Goal: Complete application form

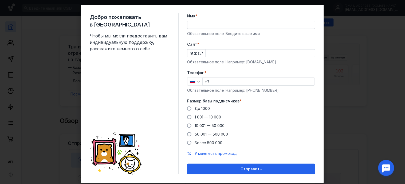
scroll to position [9, 0]
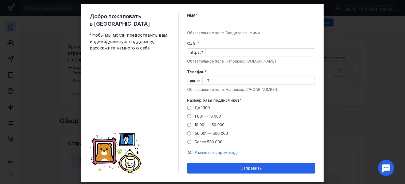
click at [203, 23] on input "Имя *" at bounding box center [251, 23] width 128 height 7
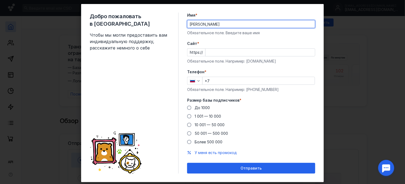
type input "[PERSON_NAME]"
click at [215, 55] on input "Cайт *" at bounding box center [260, 52] width 109 height 7
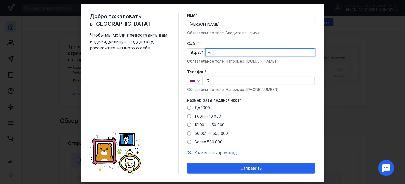
type input "м"
type input "[DOMAIN_NAME][URL]"
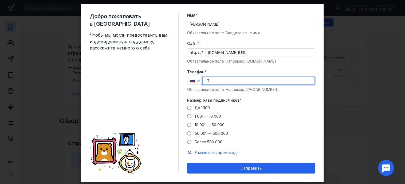
click at [214, 78] on input "+7" at bounding box center [259, 80] width 112 height 7
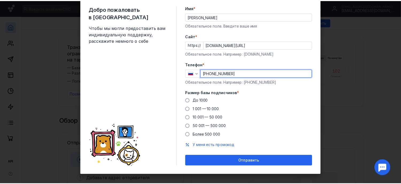
scroll to position [20, 0]
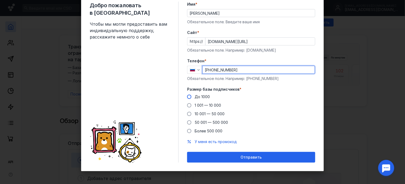
type input "[PHONE_NUMBER]"
click at [195, 94] on span "До 1000" at bounding box center [202, 96] width 15 height 5
click at [0, 0] on input "До 1000" at bounding box center [0, 0] width 0 height 0
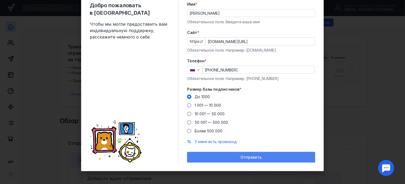
click at [234, 158] on div "Отправить" at bounding box center [251, 157] width 123 height 5
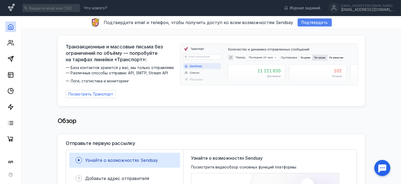
click at [302, 21] on span "Подтвердить" at bounding box center [315, 22] width 26 height 5
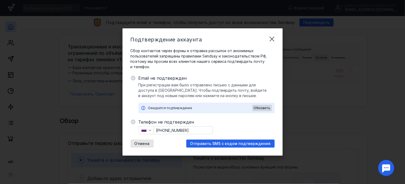
click at [135, 142] on span "Отмена" at bounding box center [142, 143] width 15 height 5
